Goal: Navigation & Orientation: Find specific page/section

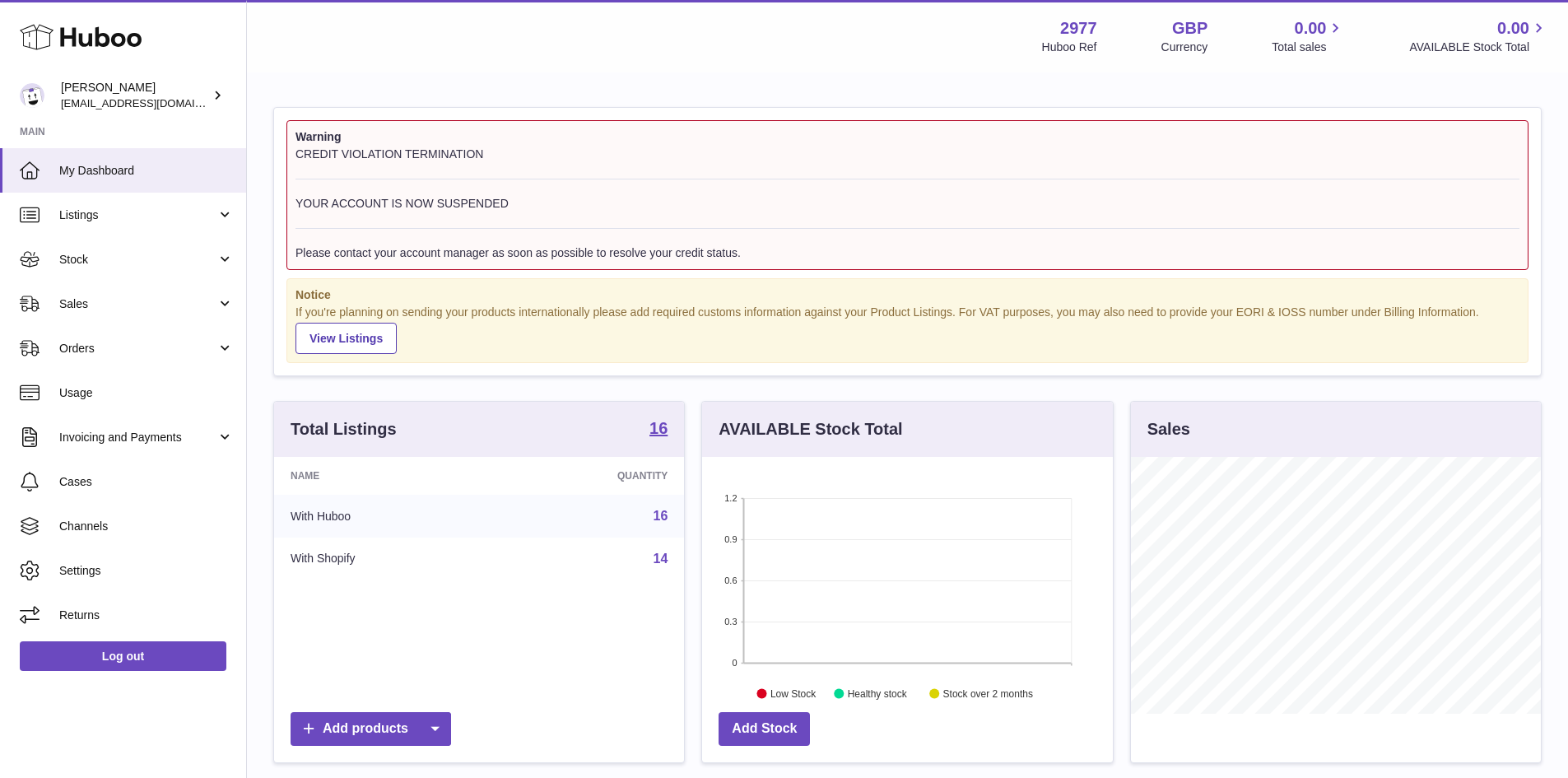
scroll to position [257, 411]
click at [108, 213] on span "Listings" at bounding box center [138, 215] width 157 height 16
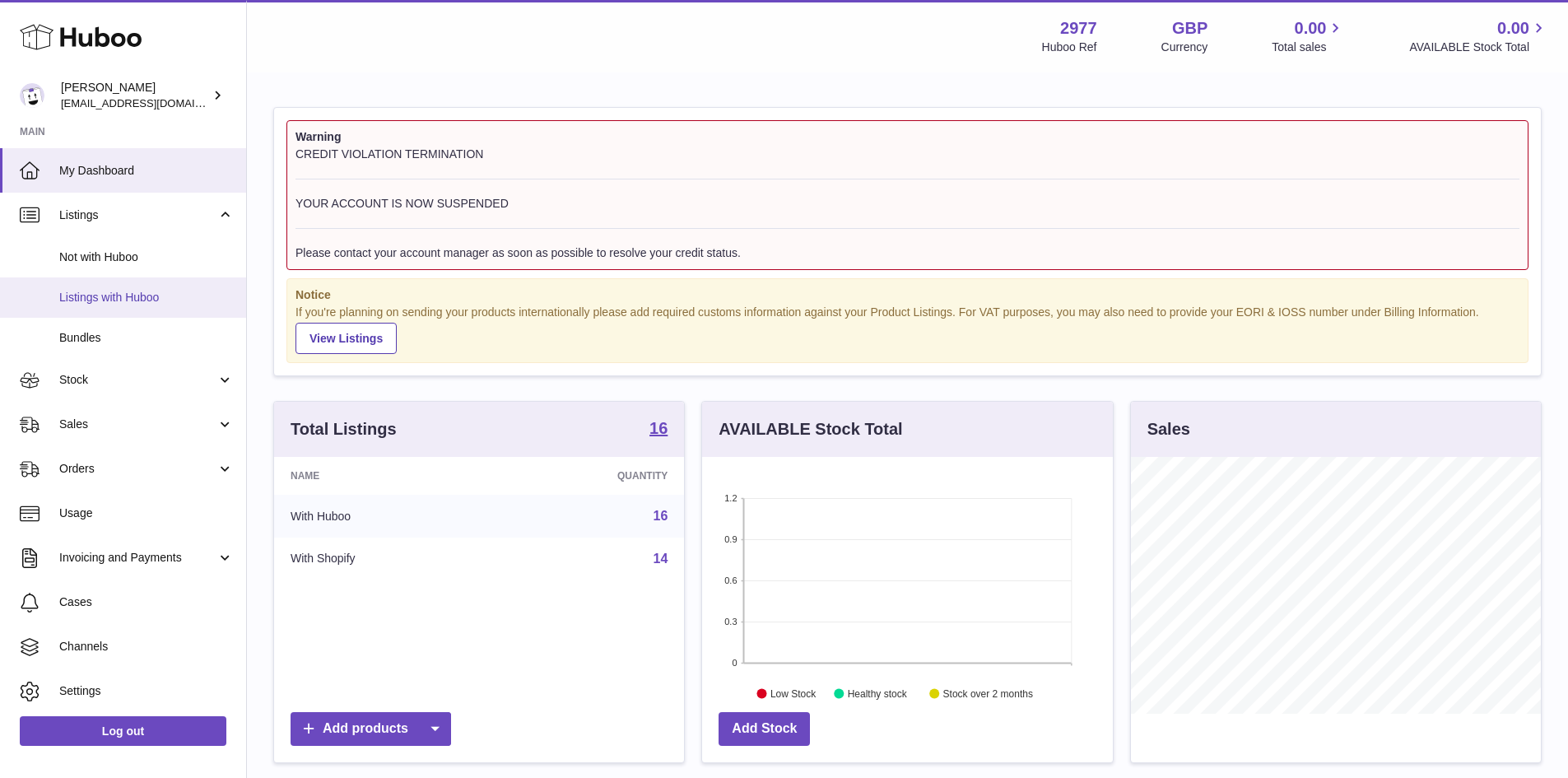
click at [137, 291] on span "Listings with Huboo" at bounding box center [146, 298] width 175 height 16
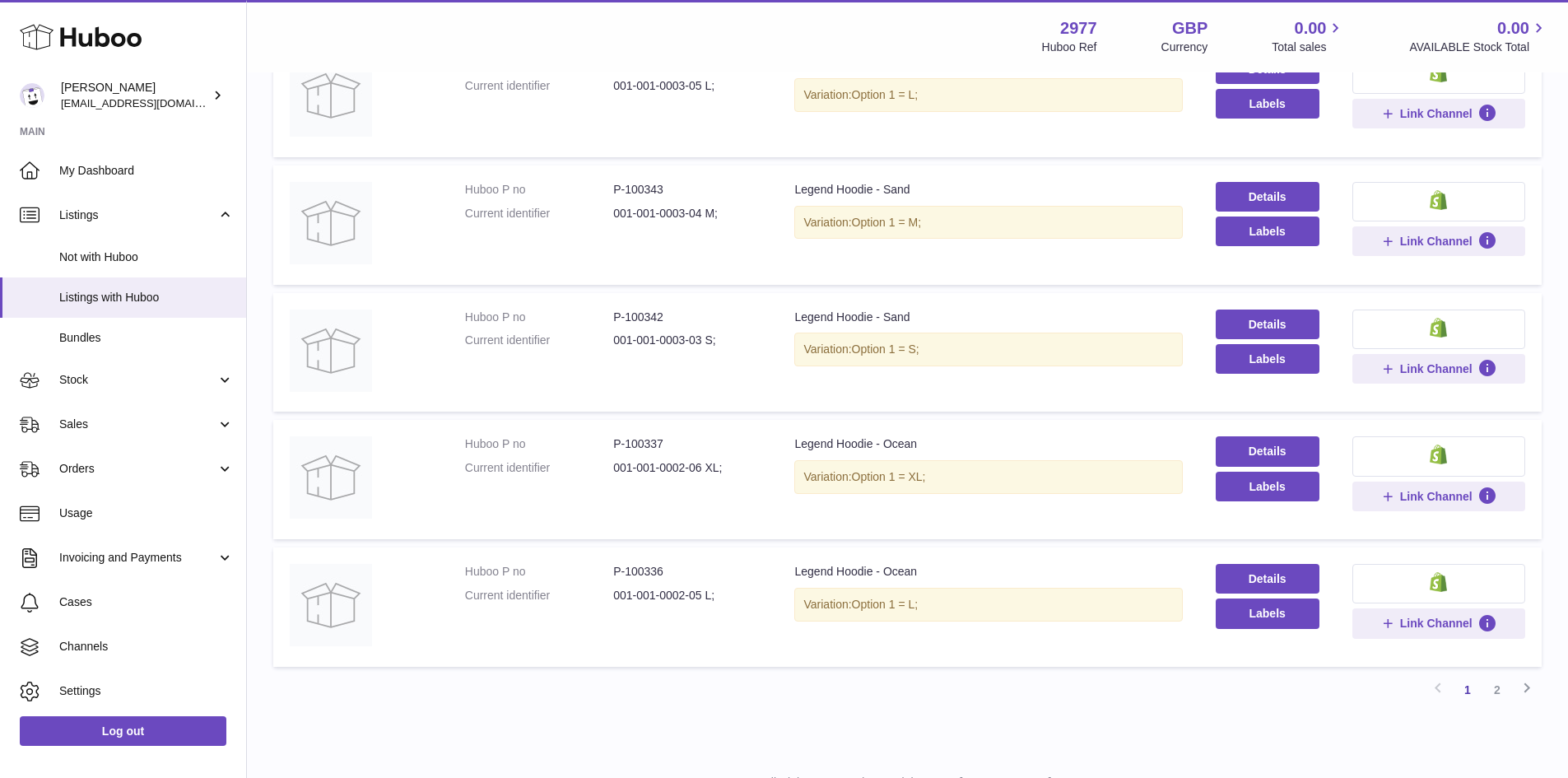
scroll to position [961, 0]
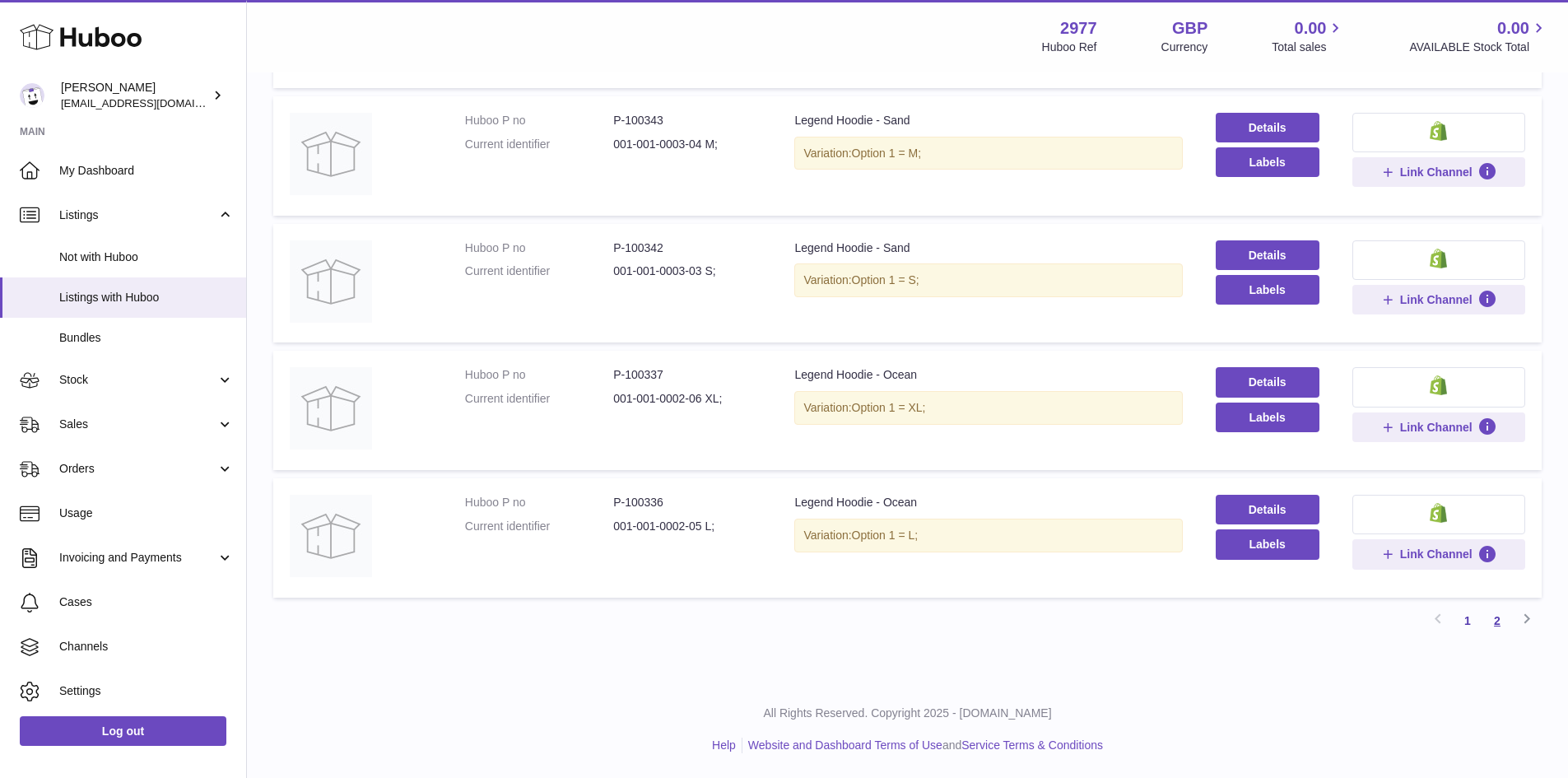
click at [1496, 615] on link "2" at bounding box center [1496, 620] width 29 height 29
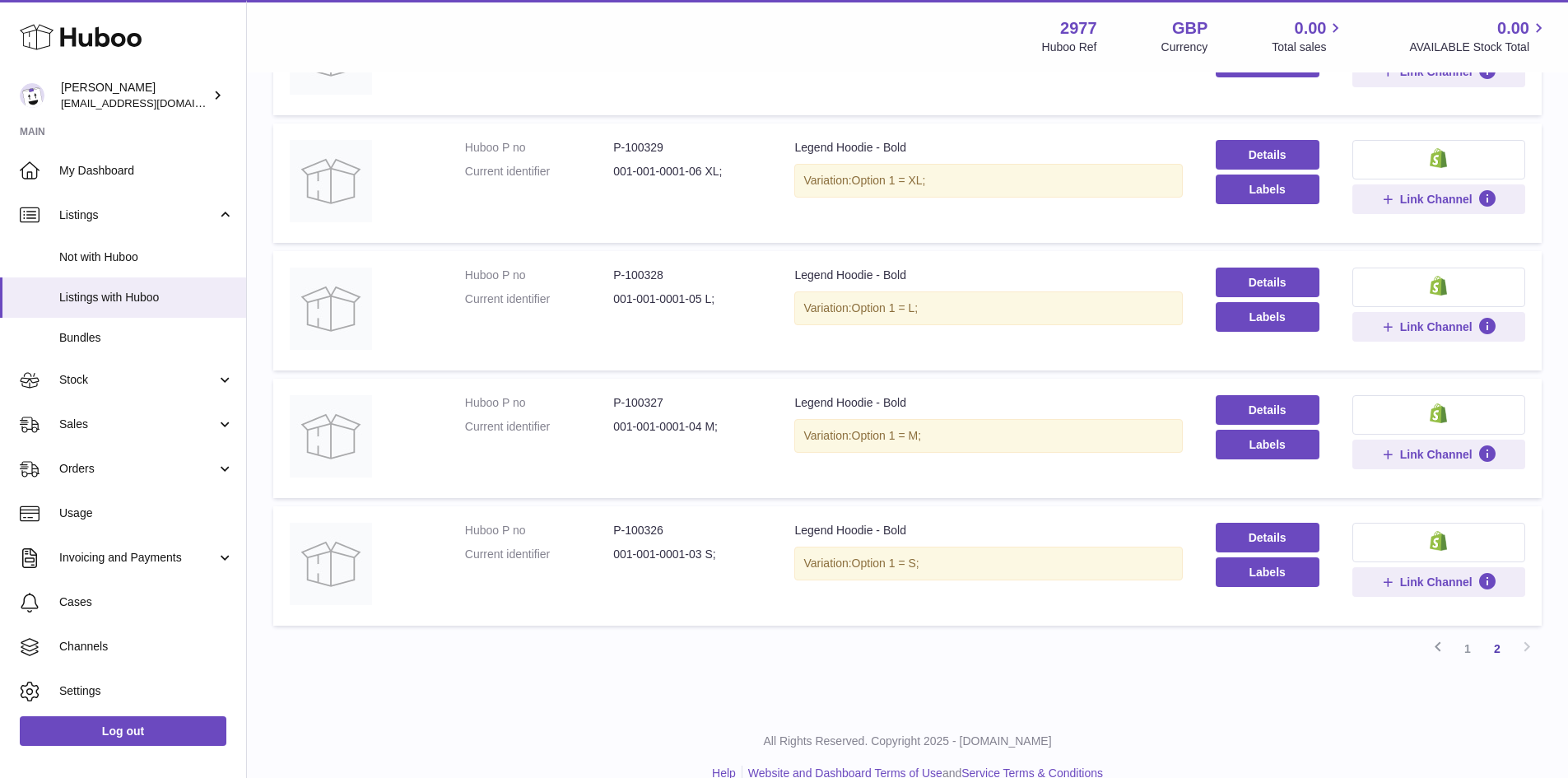
scroll to position [451, 0]
